Goal: Task Accomplishment & Management: Complete application form

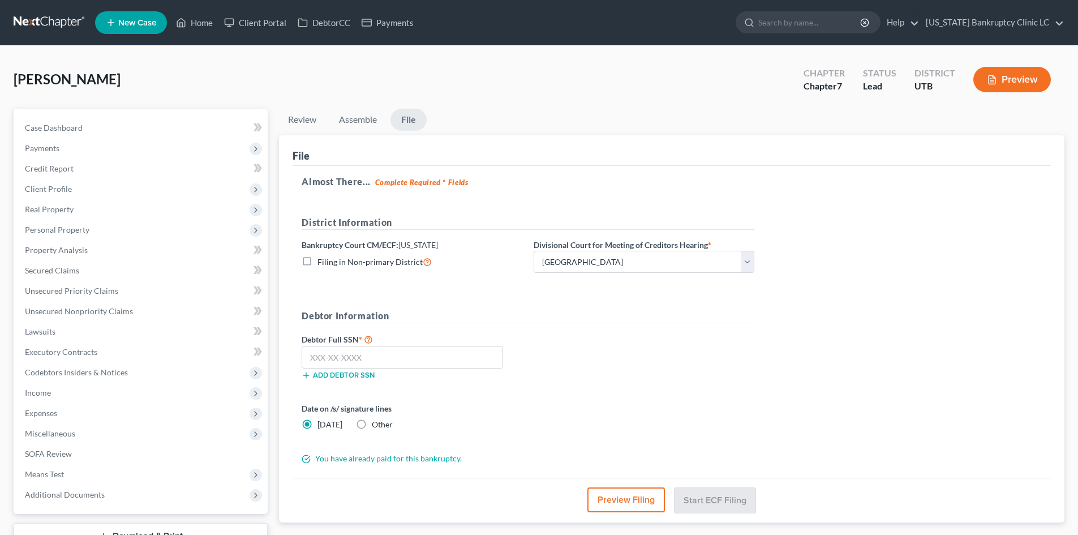
select select "0"
click at [583, 156] on div "File" at bounding box center [672, 150] width 758 height 31
click at [377, 360] on input "text" at bounding box center [402, 357] width 201 height 23
type input "551-65-1442"
click at [900, 410] on div "Almost There... Complete Required * Fields District Information Bankruptcy Cour…" at bounding box center [672, 322] width 758 height 312
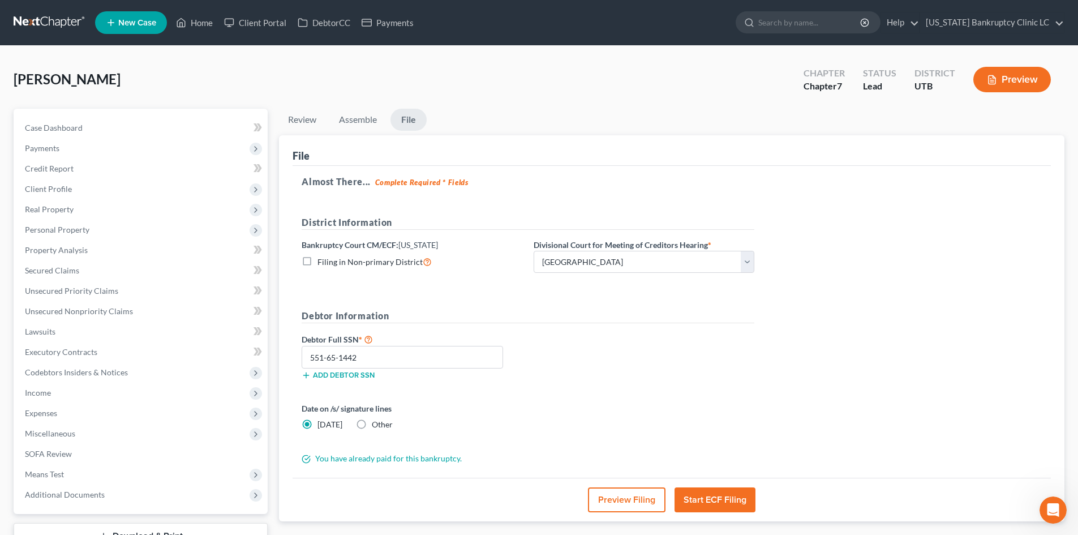
click at [785, 366] on div "Almost There... Complete Required * Fields District Information Bankruptcy Cour…" at bounding box center [672, 322] width 758 height 312
click at [633, 494] on button "Preview Filing" at bounding box center [627, 499] width 78 height 25
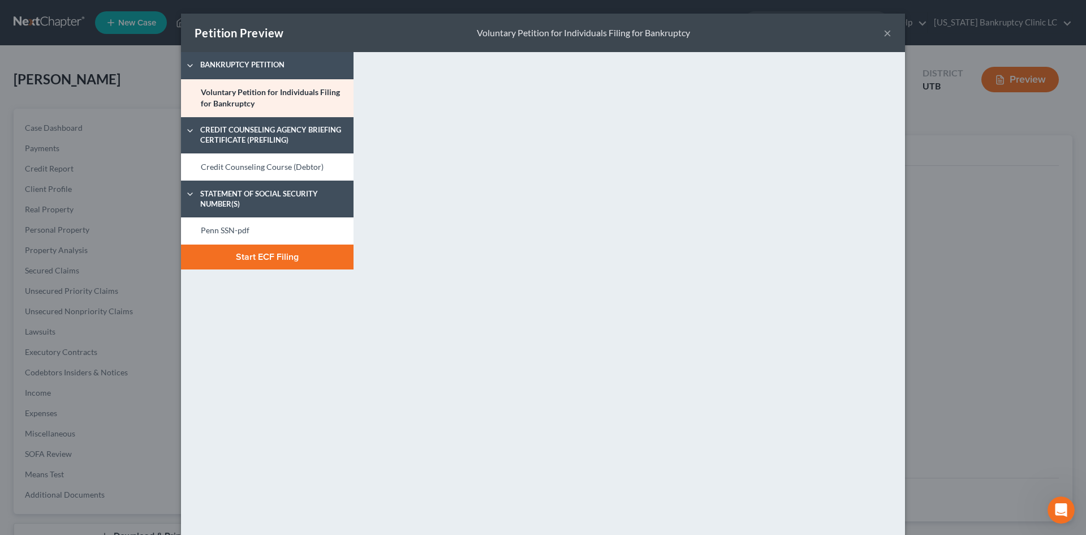
click at [887, 29] on button "×" at bounding box center [888, 33] width 8 height 14
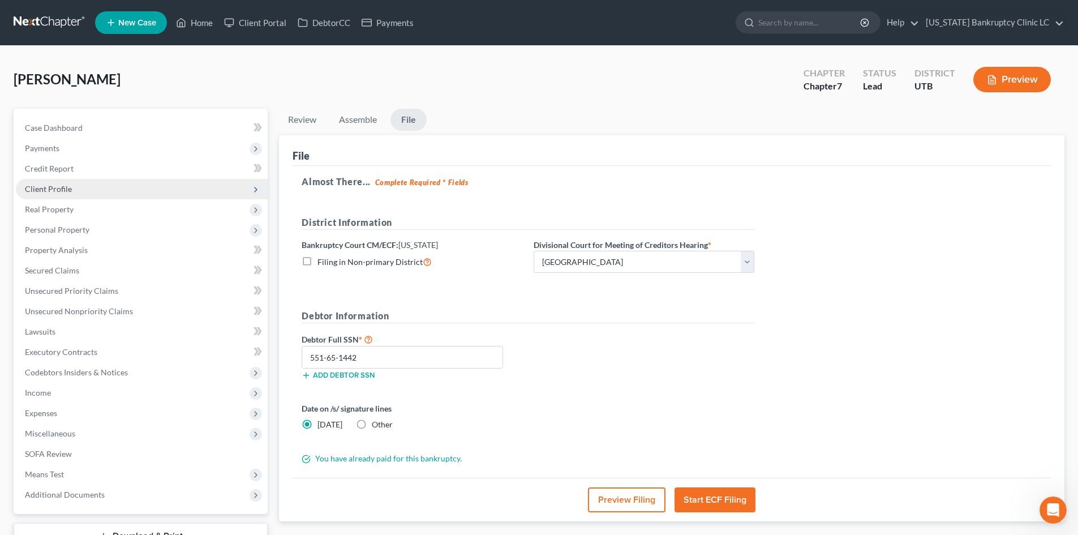
click at [71, 191] on span "Client Profile" at bounding box center [142, 189] width 252 height 20
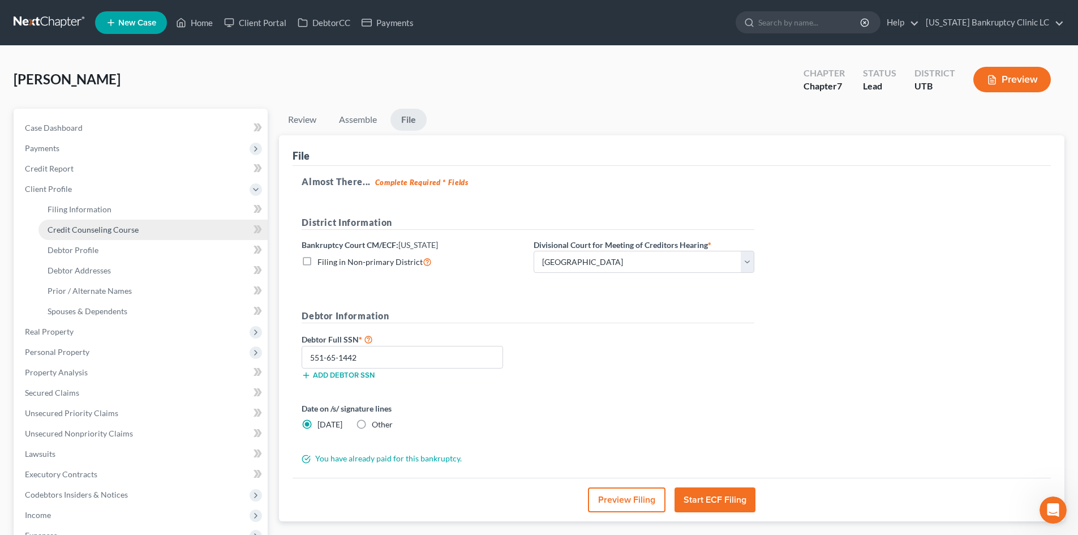
click at [88, 229] on span "Credit Counseling Course" at bounding box center [93, 230] width 91 height 10
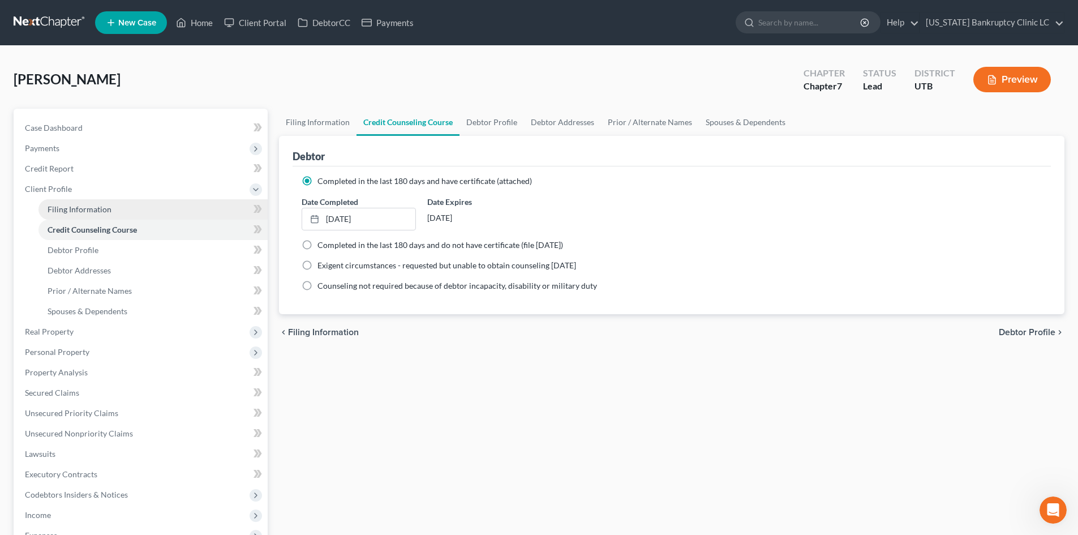
click at [104, 200] on link "Filing Information" at bounding box center [152, 209] width 229 height 20
select select "1"
select select "0"
select select "81"
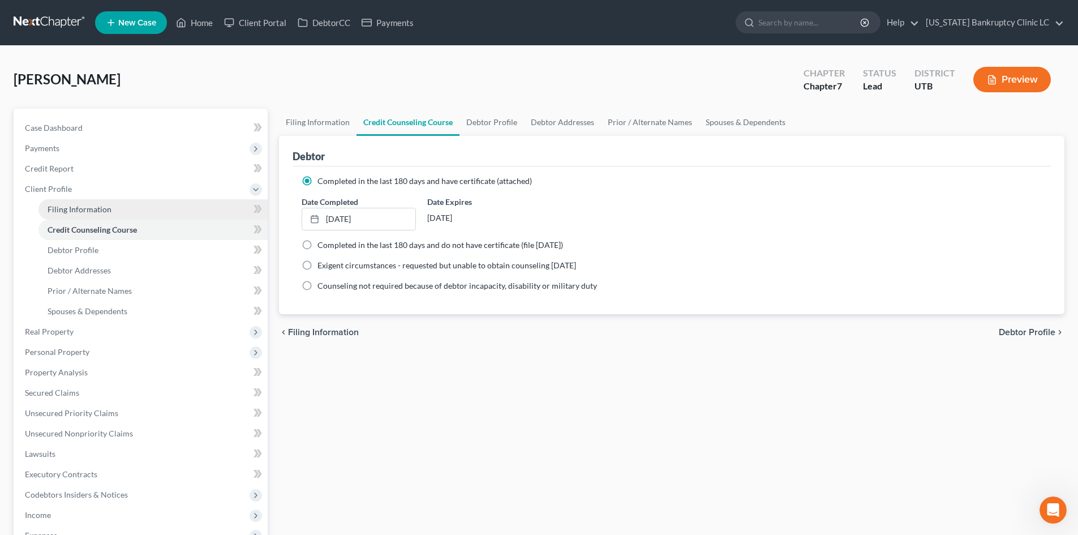
select select "0"
select select "46"
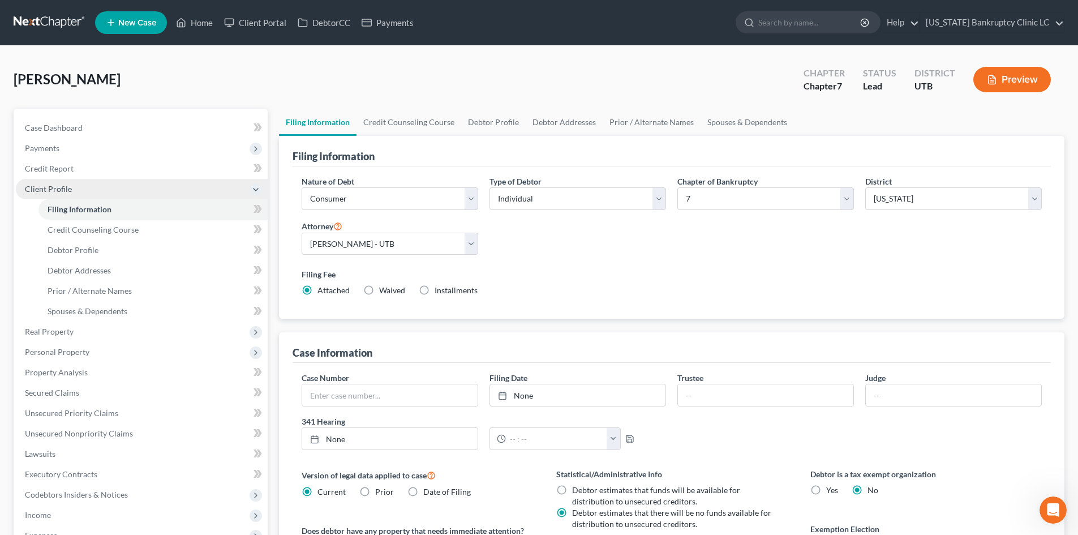
click at [106, 190] on span "Client Profile" at bounding box center [142, 189] width 252 height 20
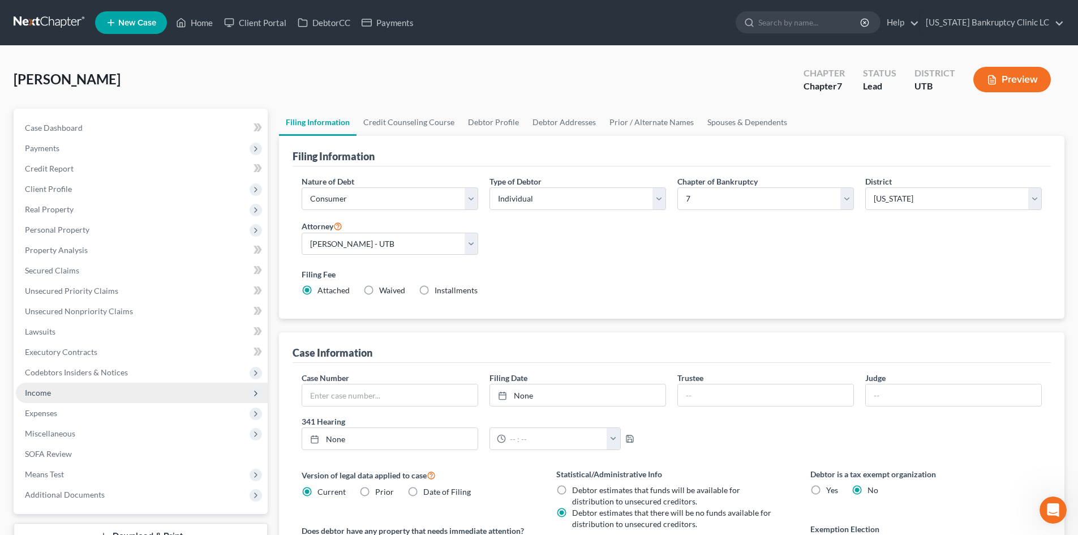
click at [76, 397] on span "Income" at bounding box center [142, 392] width 252 height 20
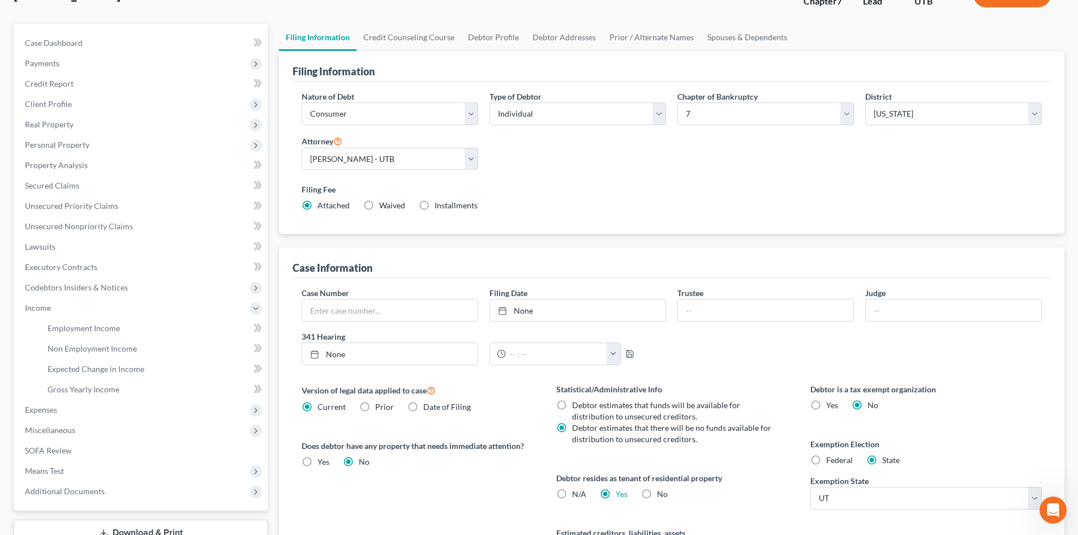
scroll to position [170, 0]
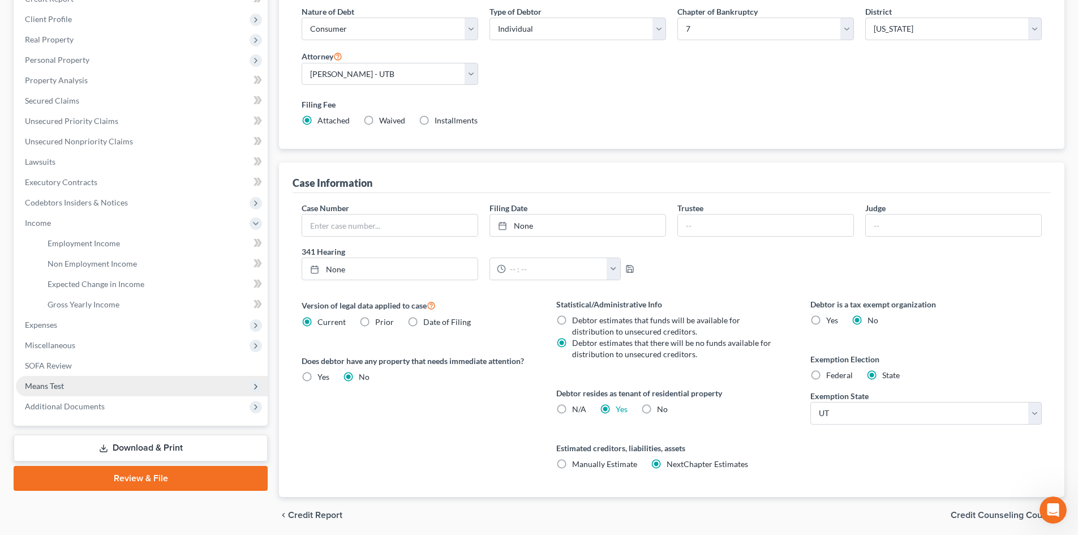
click at [73, 386] on span "Means Test" at bounding box center [142, 386] width 252 height 20
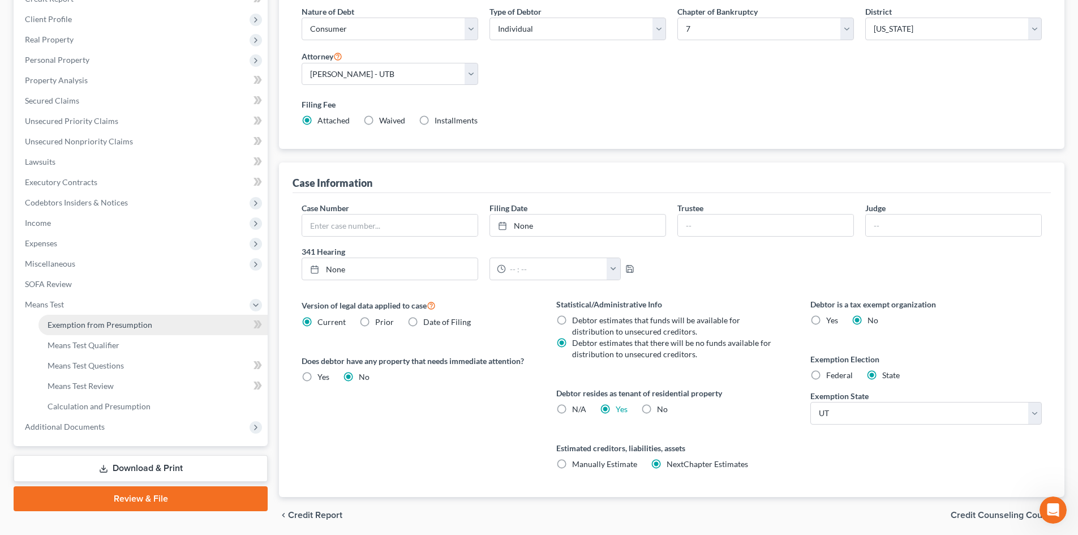
click at [105, 316] on link "Exemption from Presumption" at bounding box center [152, 325] width 229 height 20
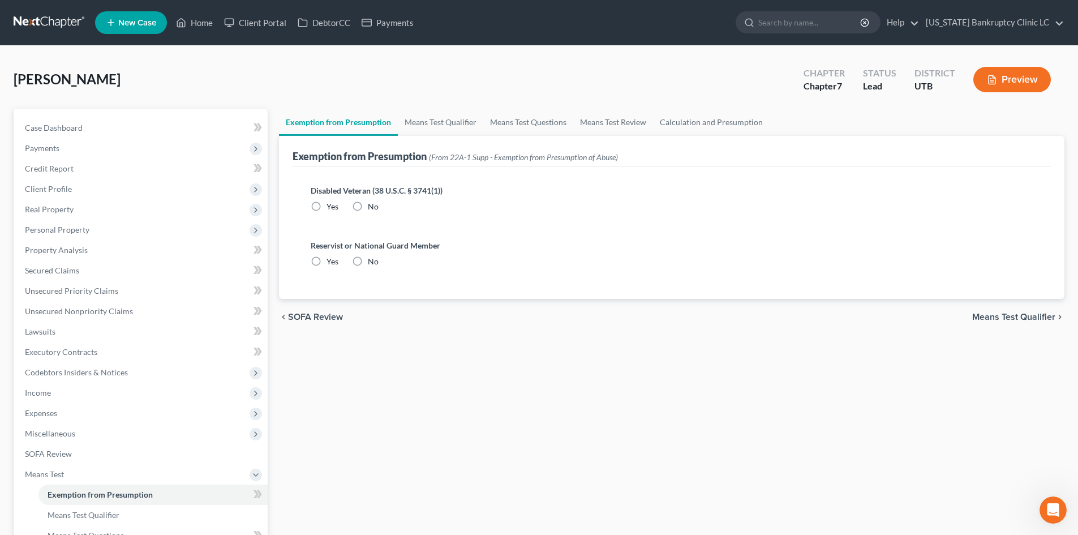
click at [368, 202] on label "No" at bounding box center [373, 206] width 11 height 11
click at [372, 202] on input "No" at bounding box center [375, 204] width 7 height 7
radio input "true"
click at [368, 259] on label "No" at bounding box center [373, 261] width 11 height 11
click at [372, 259] on input "No" at bounding box center [375, 259] width 7 height 7
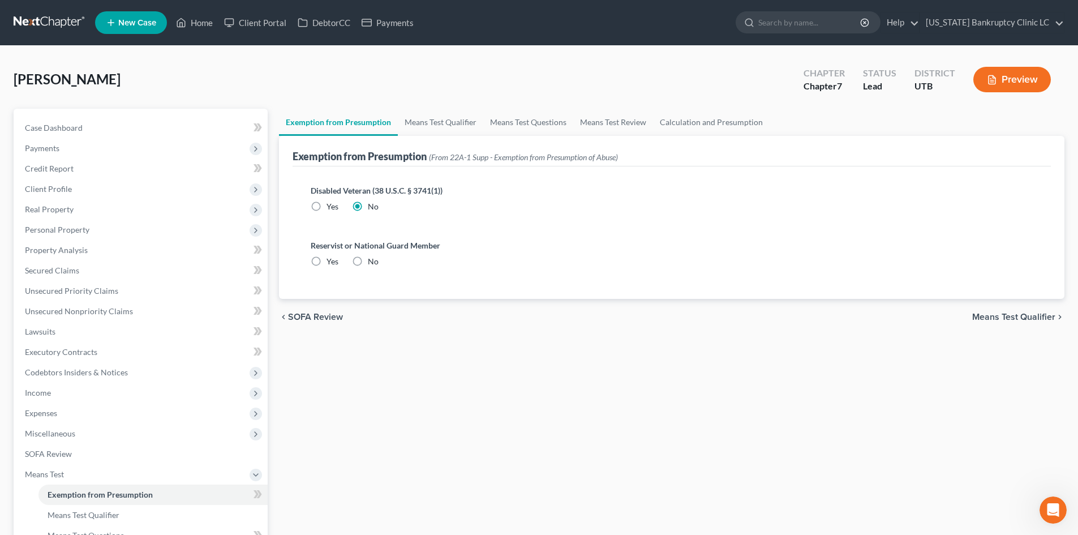
radio input "true"
click at [427, 123] on link "Means Test Qualifier" at bounding box center [440, 122] width 85 height 27
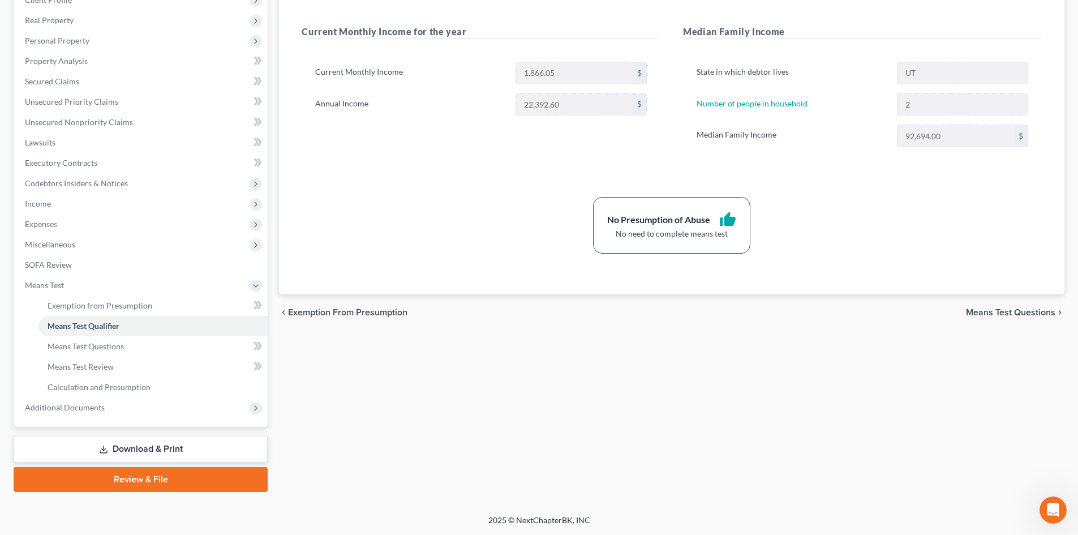
click at [158, 479] on link "Review & File" at bounding box center [141, 479] width 254 height 25
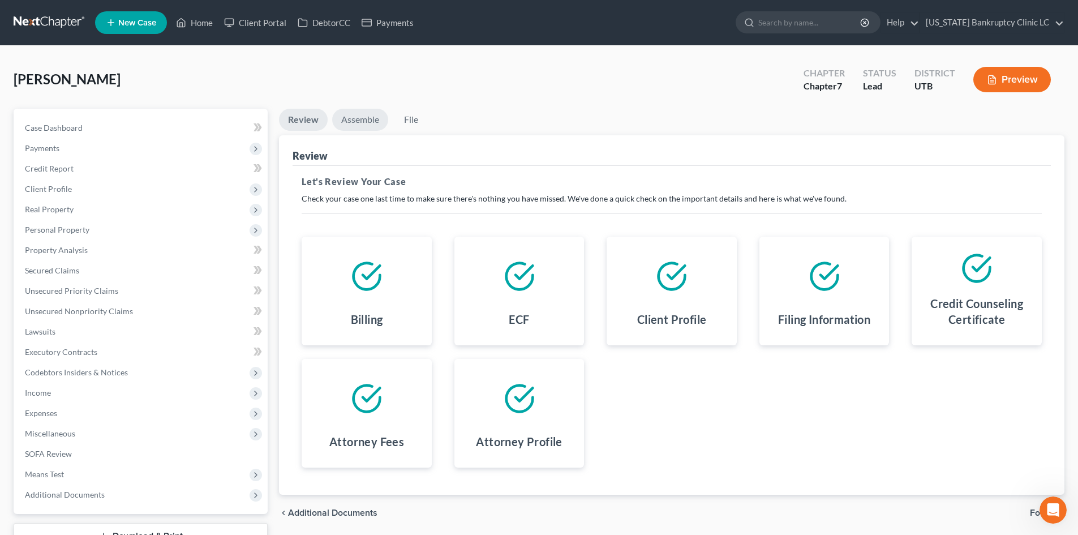
click at [370, 122] on link "Assemble" at bounding box center [360, 120] width 56 height 22
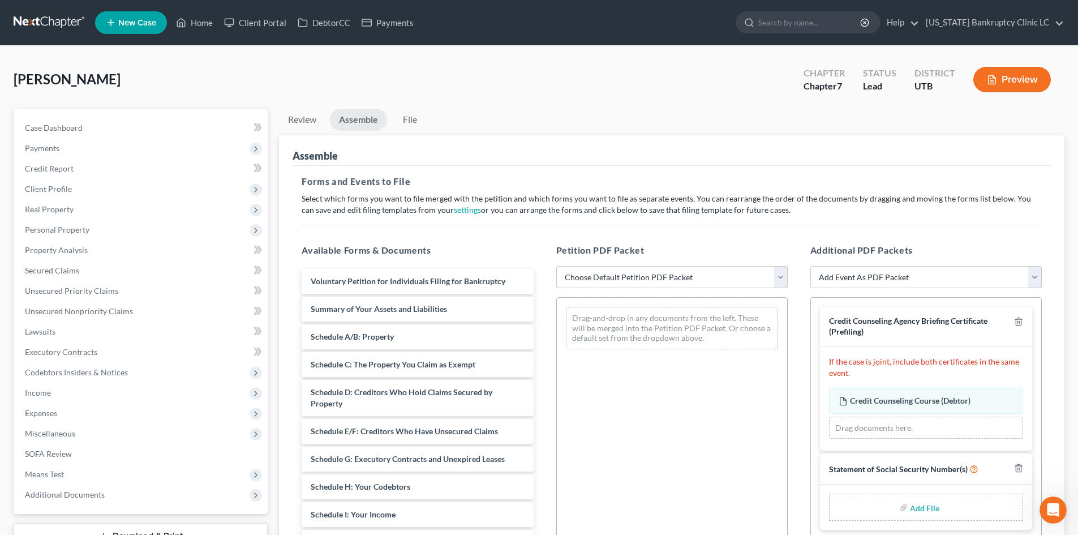
click at [678, 285] on select "Choose Default Petition PDF Packet Emergency Filing (Voluntary Petition and Cre…" at bounding box center [671, 277] width 231 height 23
select select "0"
click at [556, 266] on select "Choose Default Petition PDF Packet Emergency Filing (Voluntary Petition and Cre…" at bounding box center [671, 277] width 231 height 23
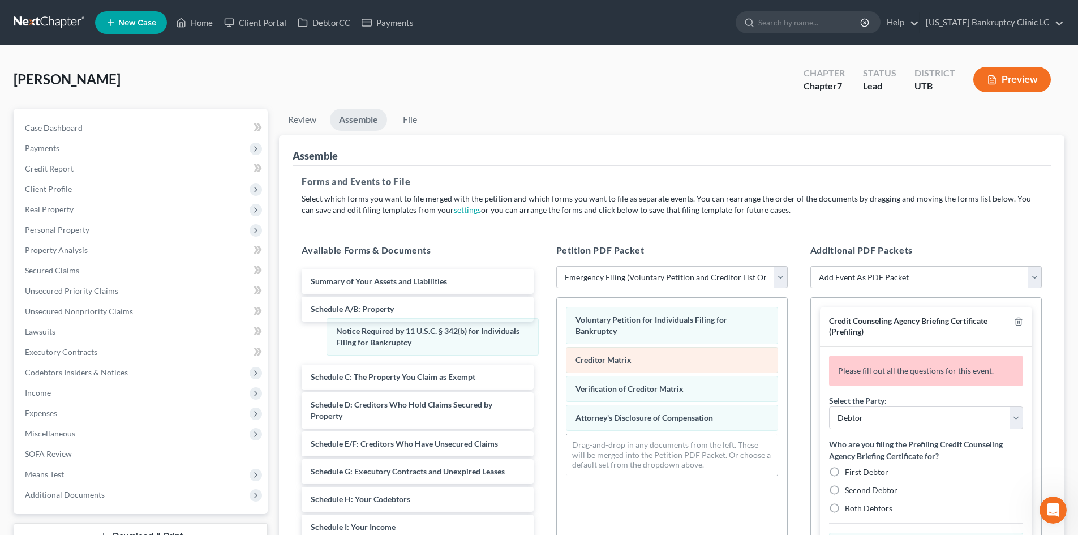
drag, startPoint x: 628, startPoint y: 365, endPoint x: 624, endPoint y: 371, distance: 6.9
click at [557, 332] on div "Notice Required by 11 U.S.C. § 342(b) for Individuals Filing for Bankruptcy Vol…" at bounding box center [672, 391] width 230 height 187
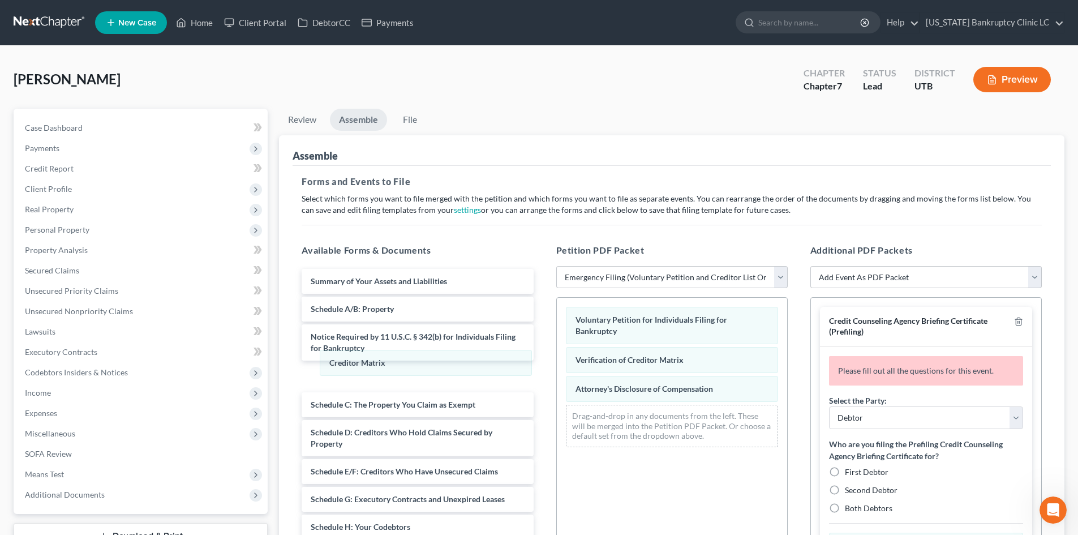
click at [557, 359] on div "Creditor Matrix Voluntary Petition for Individuals Filing for Bankruptcy Credit…" at bounding box center [672, 377] width 230 height 158
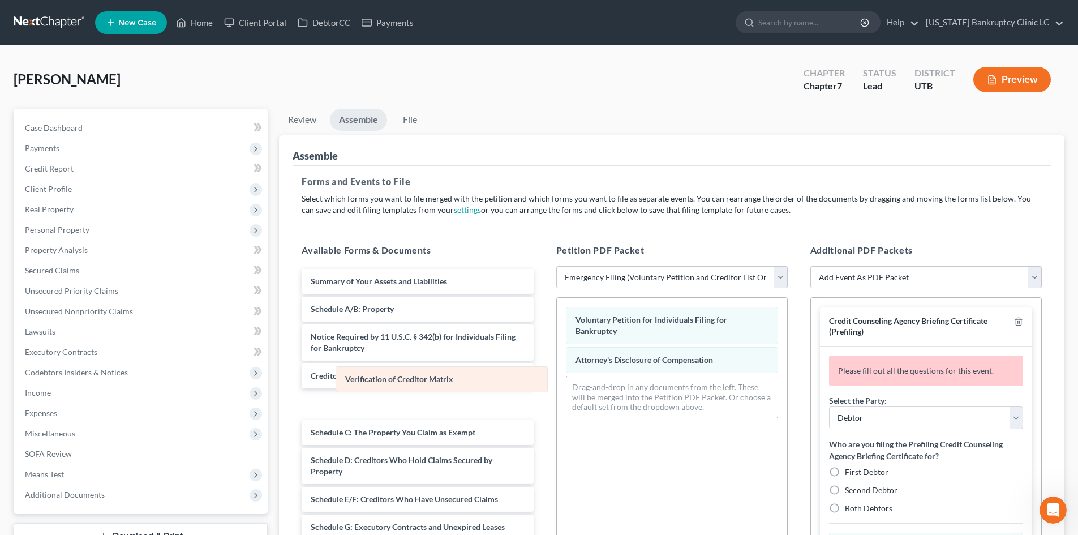
drag, startPoint x: 652, startPoint y: 357, endPoint x: 459, endPoint y: 356, distance: 193.5
click at [557, 358] on div "Verification of Creditor Matrix Voluntary Petition for Individuals Filing for B…" at bounding box center [672, 363] width 230 height 130
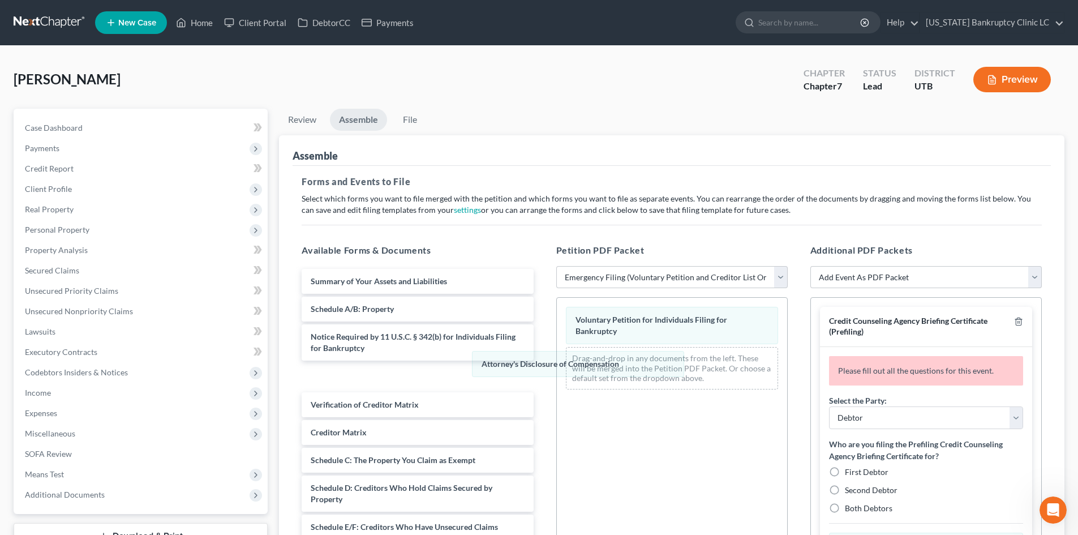
drag, startPoint x: 604, startPoint y: 362, endPoint x: 561, endPoint y: 352, distance: 44.2
click at [557, 343] on div "Attorney's Disclosure of Compensation Voluntary Petition for Individuals Filing…" at bounding box center [672, 348] width 230 height 101
click at [869, 472] on span "First Debtor" at bounding box center [867, 472] width 44 height 10
click at [857, 472] on input "First Debtor" at bounding box center [852, 469] width 7 height 7
radio input "true"
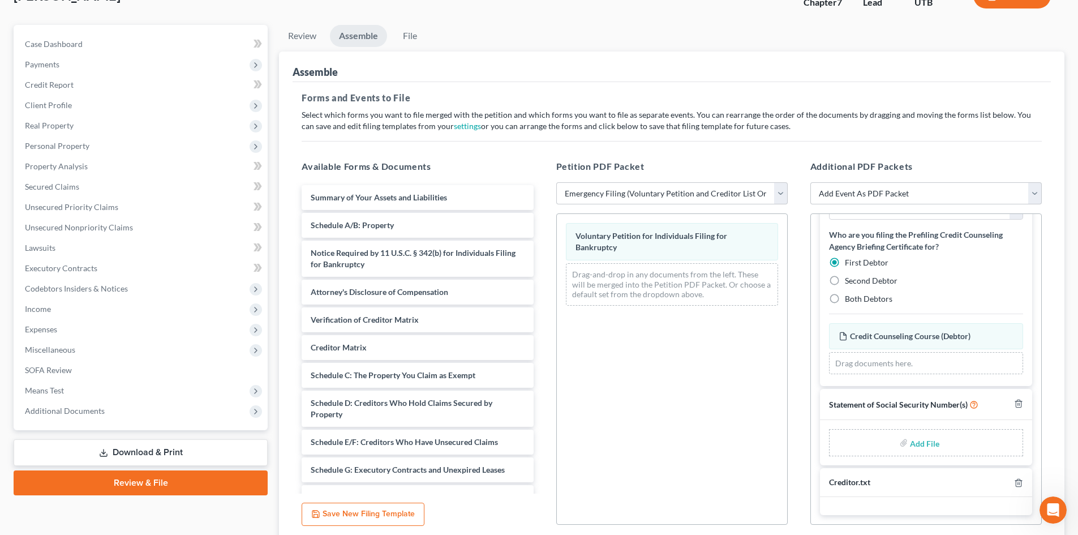
scroll to position [170, 0]
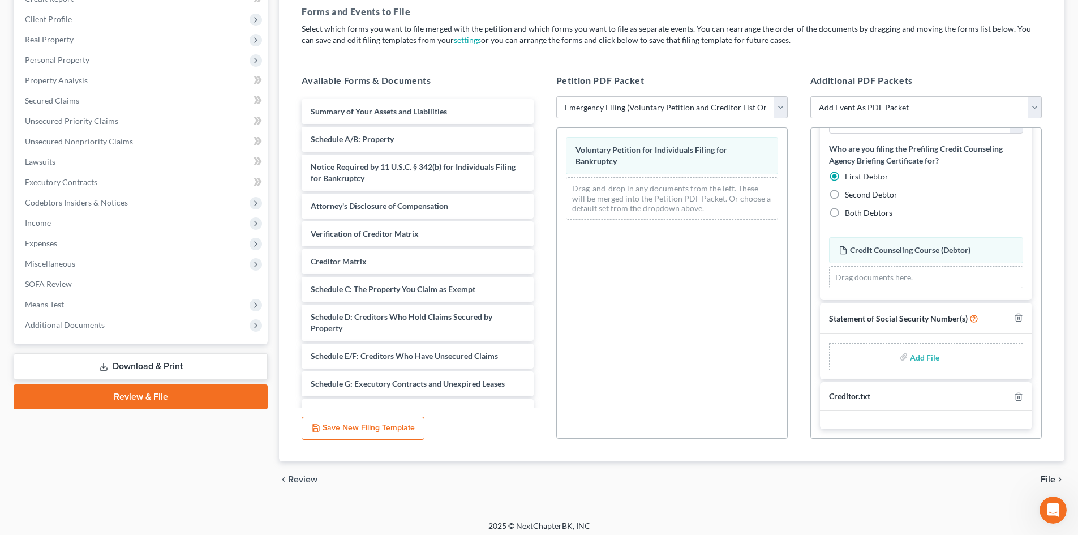
click at [923, 362] on input "file" at bounding box center [923, 356] width 27 height 20
type input "C:\fakepath\Penn SSN.pdf"
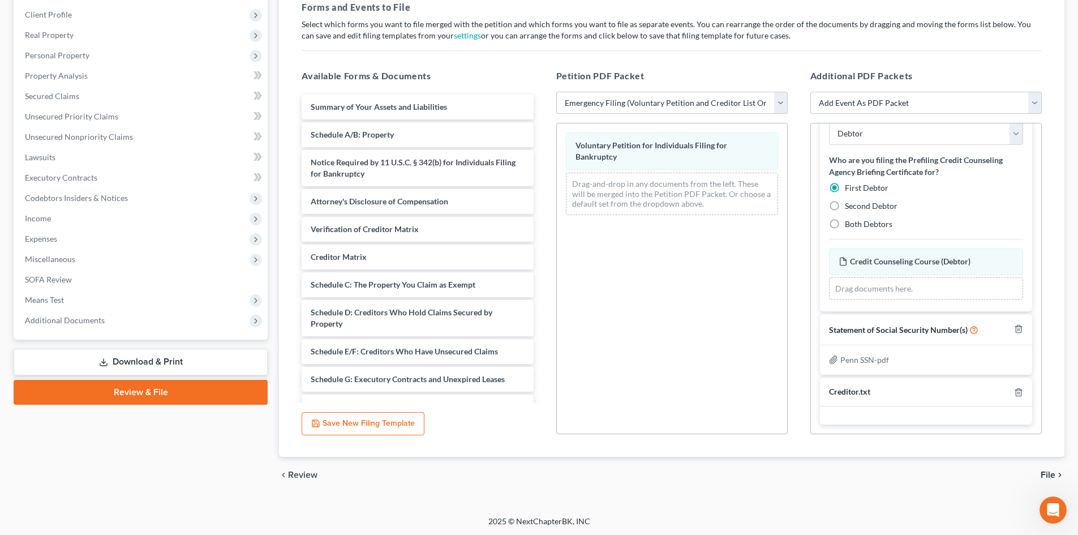
scroll to position [175, 0]
click at [1016, 388] on icon "button" at bounding box center [1018, 390] width 5 height 7
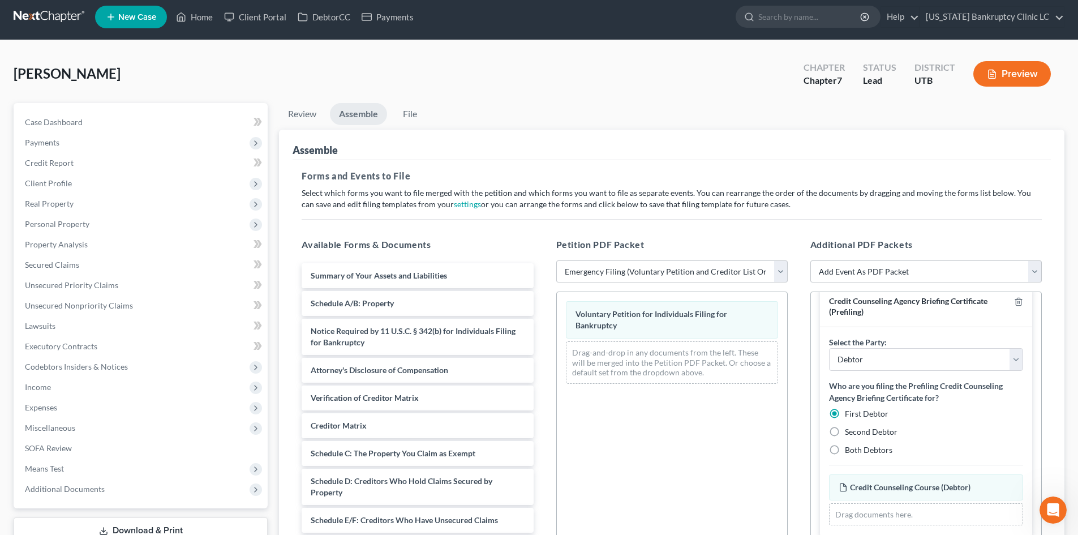
scroll to position [21, 0]
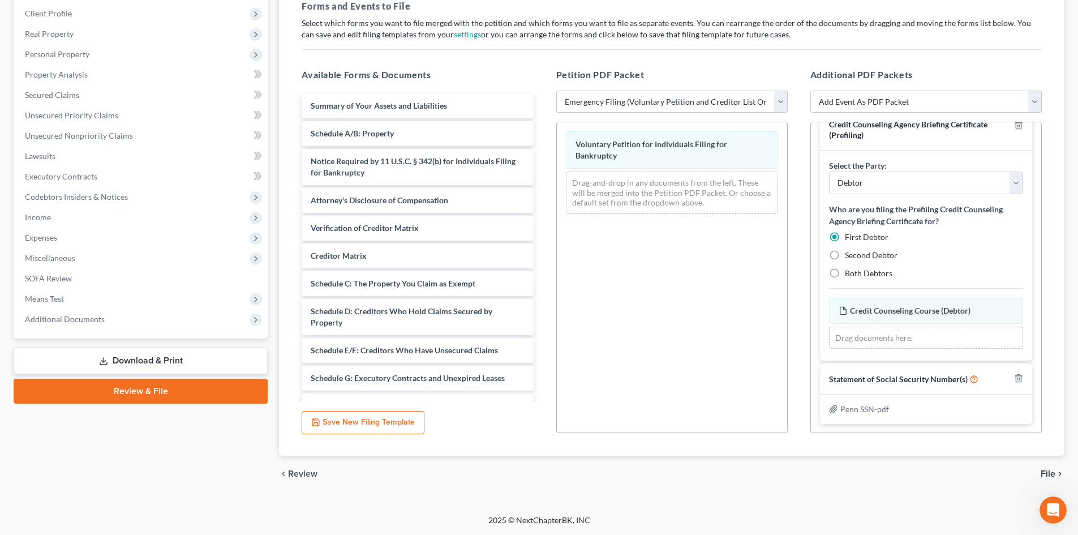
click at [1051, 471] on span "File" at bounding box center [1048, 473] width 15 height 9
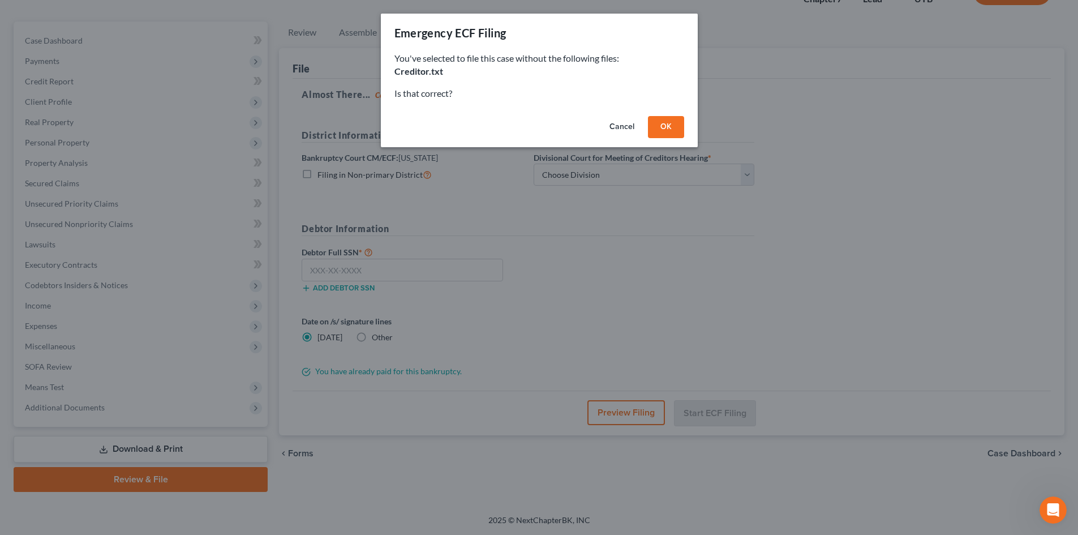
scroll to position [87, 0]
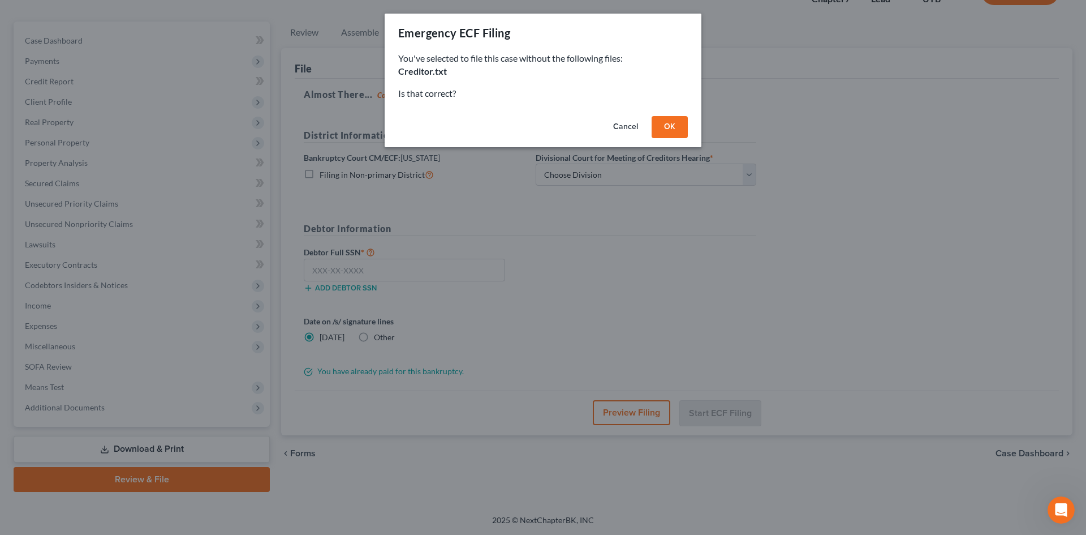
click at [672, 132] on button "OK" at bounding box center [670, 127] width 36 height 23
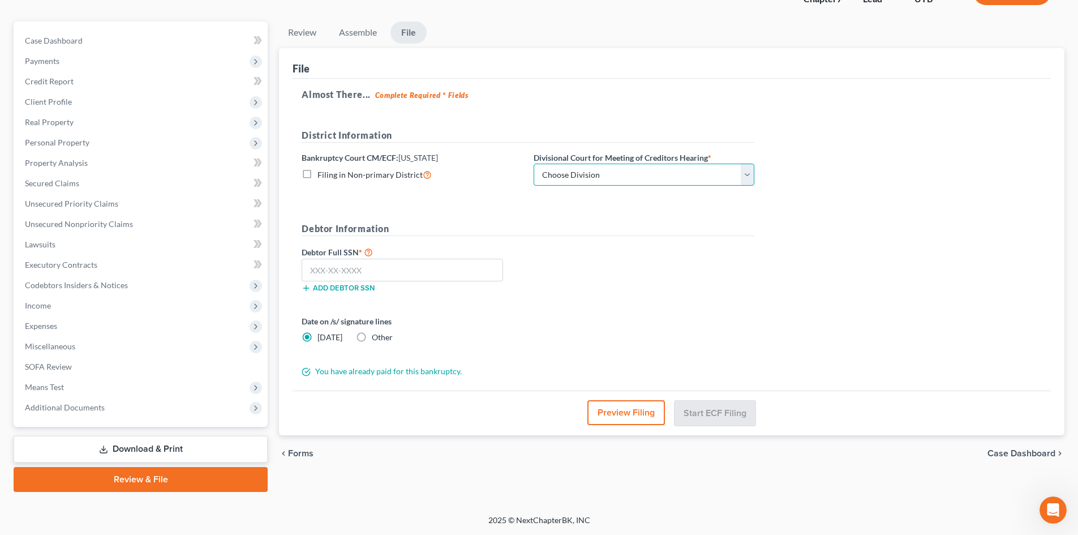
click at [587, 174] on select "Choose Division [GEOGRAPHIC_DATA]" at bounding box center [644, 175] width 221 height 23
select select "0"
click at [534, 164] on select "Choose Division [GEOGRAPHIC_DATA]" at bounding box center [644, 175] width 221 height 23
click at [420, 268] on input "text" at bounding box center [402, 270] width 201 height 23
type input "551-65-1442"
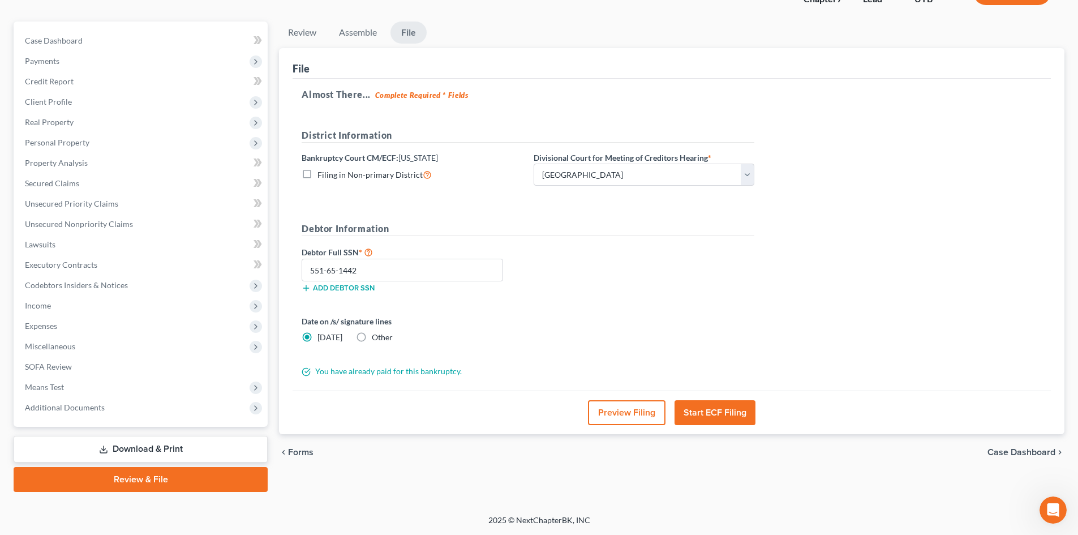
click at [832, 295] on div "Almost There... Complete Required * Fields District Information Bankruptcy Cour…" at bounding box center [672, 235] width 758 height 312
click at [746, 419] on button "Start ECF Filing" at bounding box center [714, 412] width 81 height 25
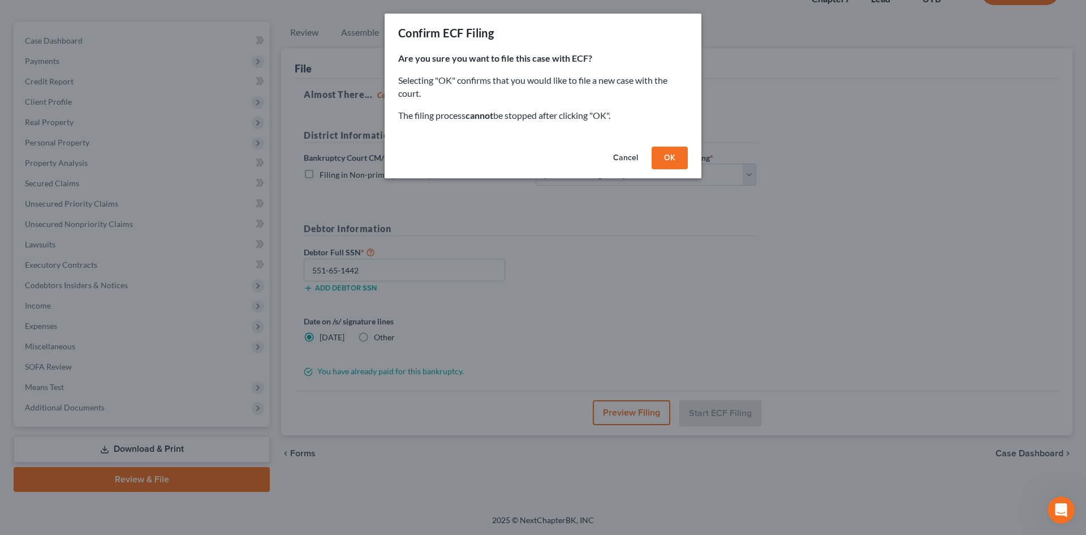
click at [672, 159] on button "OK" at bounding box center [670, 158] width 36 height 23
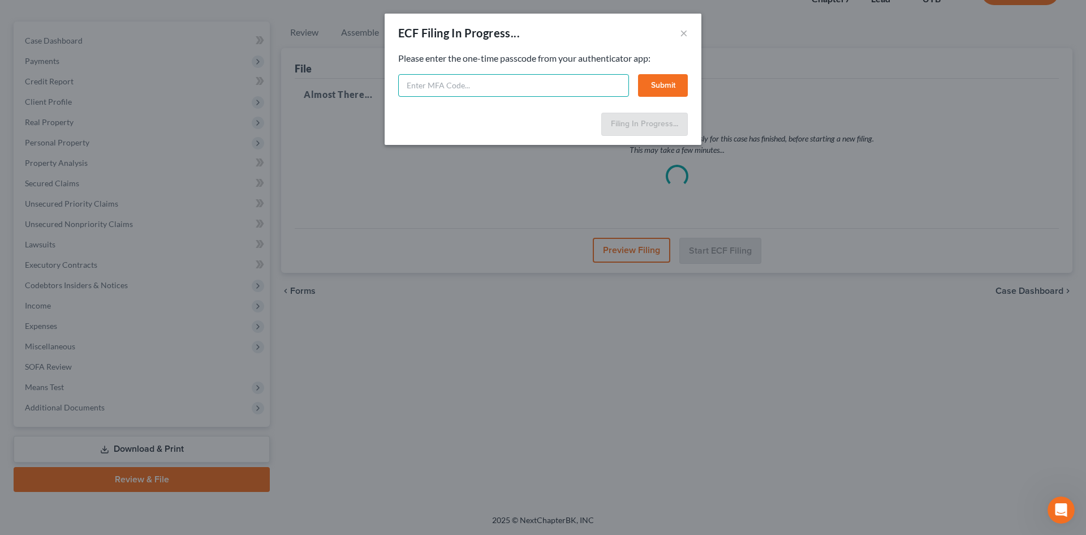
click at [562, 91] on input "text" at bounding box center [513, 85] width 231 height 23
type input "842884"
click at [670, 88] on button "Submit" at bounding box center [663, 85] width 50 height 23
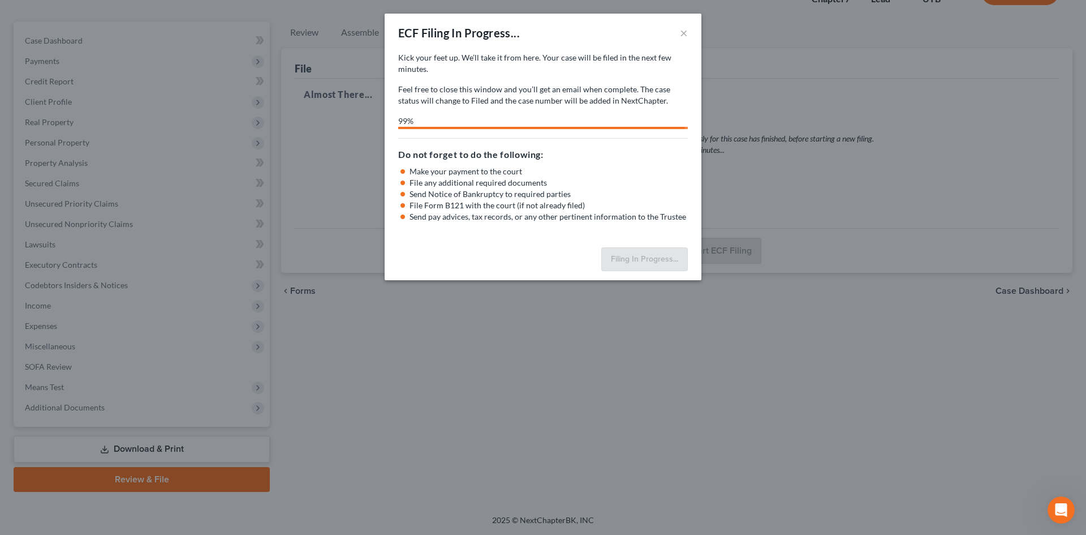
select select "0"
